Goal: Information Seeking & Learning: Check status

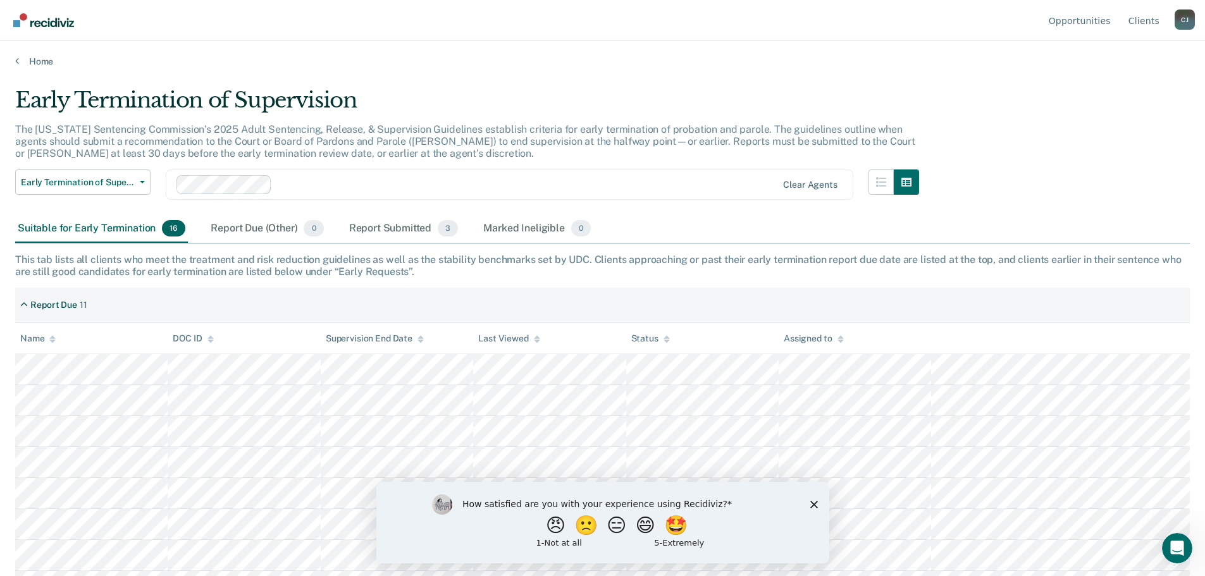
scroll to position [63, 0]
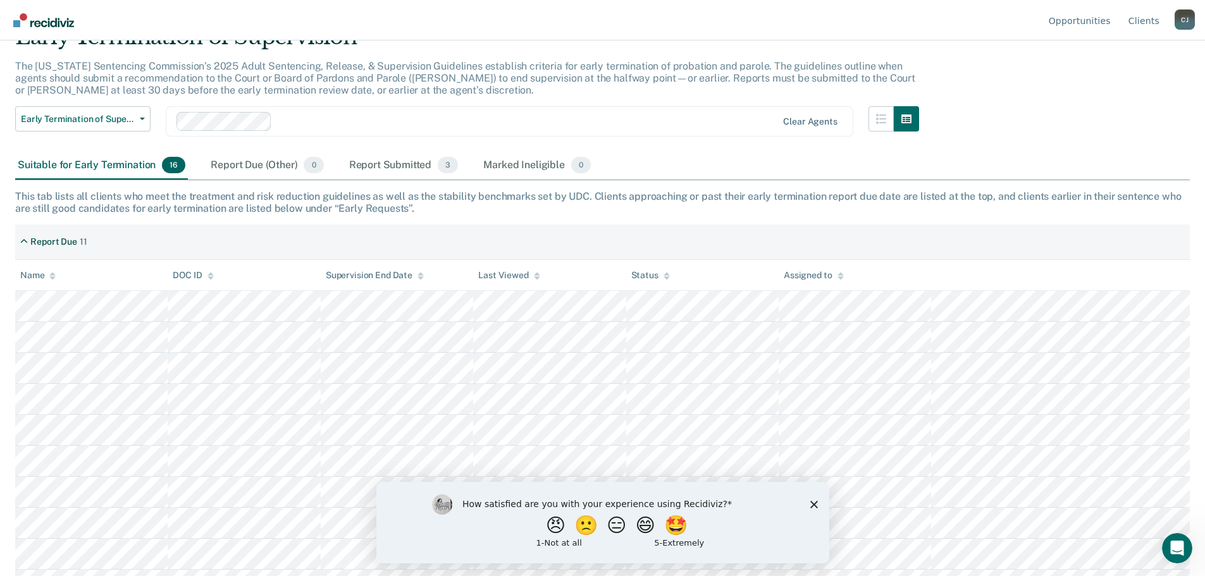
click at [815, 502] on polygon "Close survey" at bounding box center [813, 504] width 8 height 8
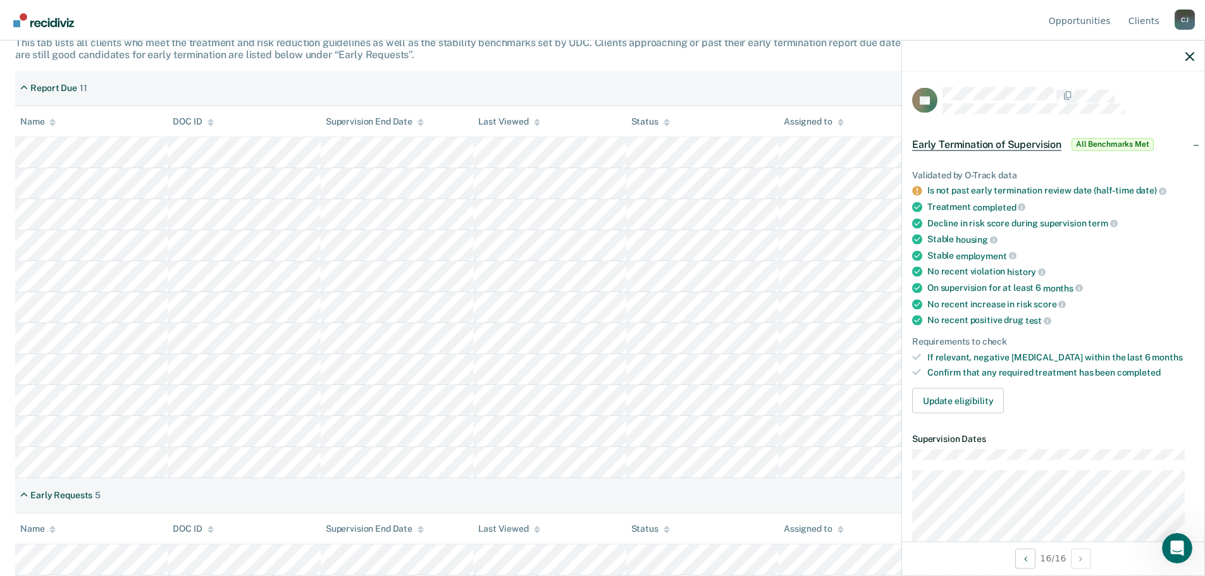
scroll to position [214, 0]
click at [503, 92] on div "Report Due 11" at bounding box center [602, 91] width 1174 height 35
